Goal: Transaction & Acquisition: Purchase product/service

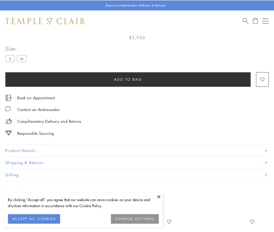
scroll to position [31, 0]
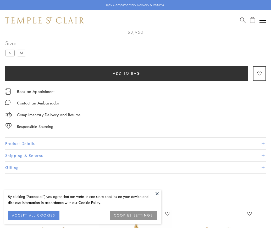
click at [126, 73] on span "Add to bag" at bounding box center [126, 74] width 27 height 6
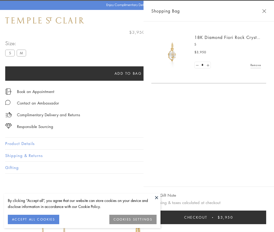
click at [267, 217] on button "Checkout $3,950" at bounding box center [209, 218] width 115 height 14
